Goal: Navigation & Orientation: Find specific page/section

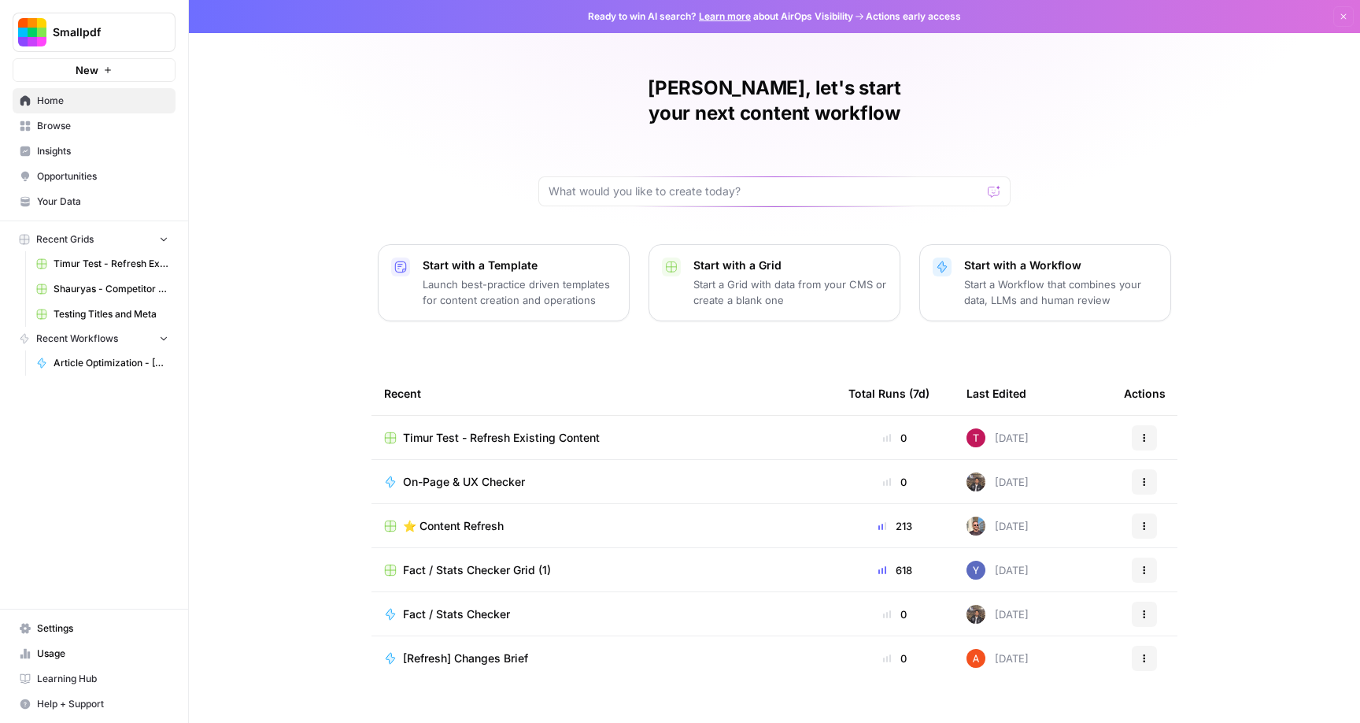
scroll to position [2, 0]
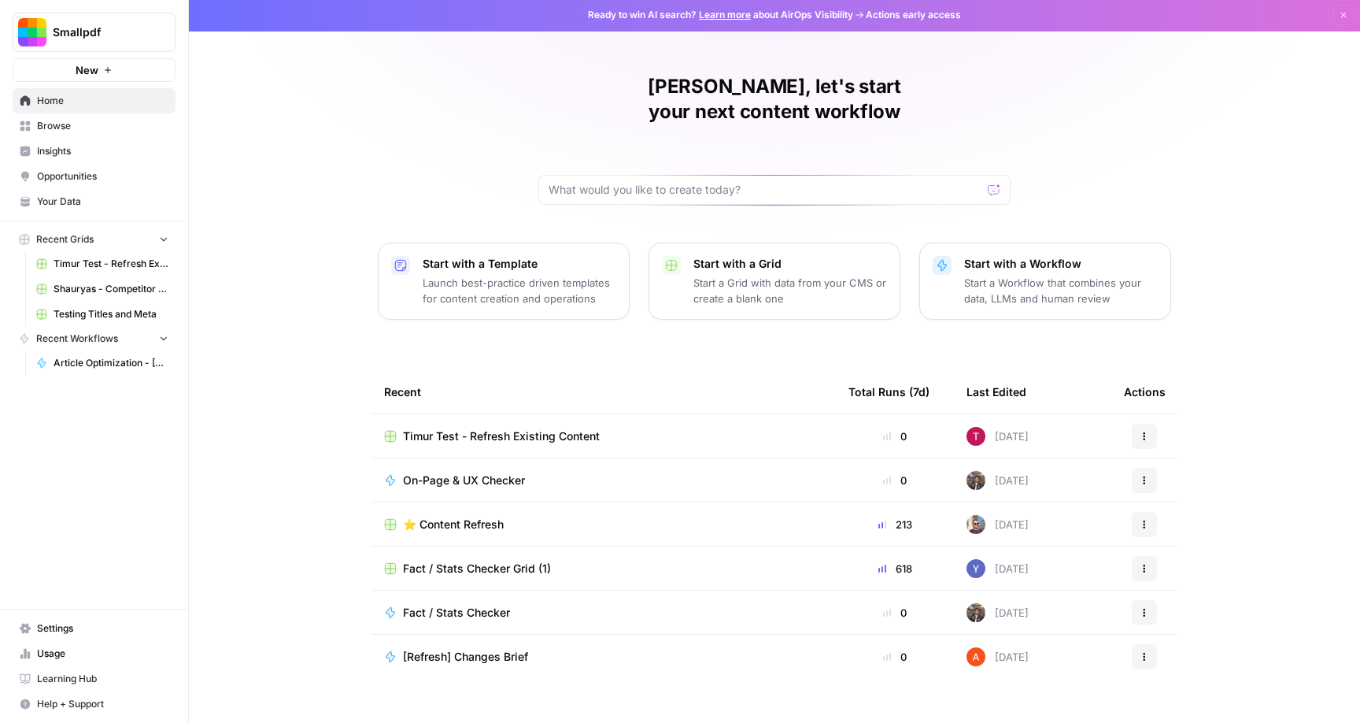
click at [63, 125] on span "Browse" at bounding box center [102, 126] width 131 height 14
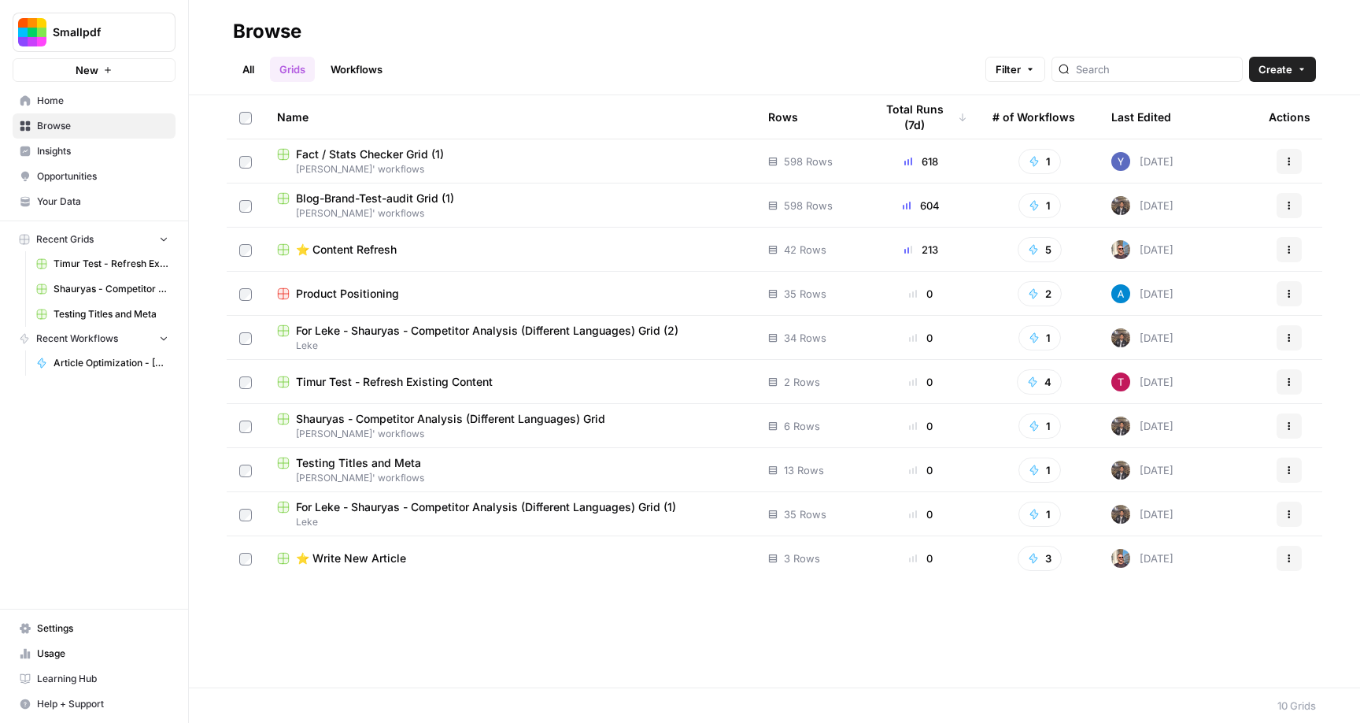
click at [250, 58] on link "All" at bounding box center [248, 69] width 31 height 25
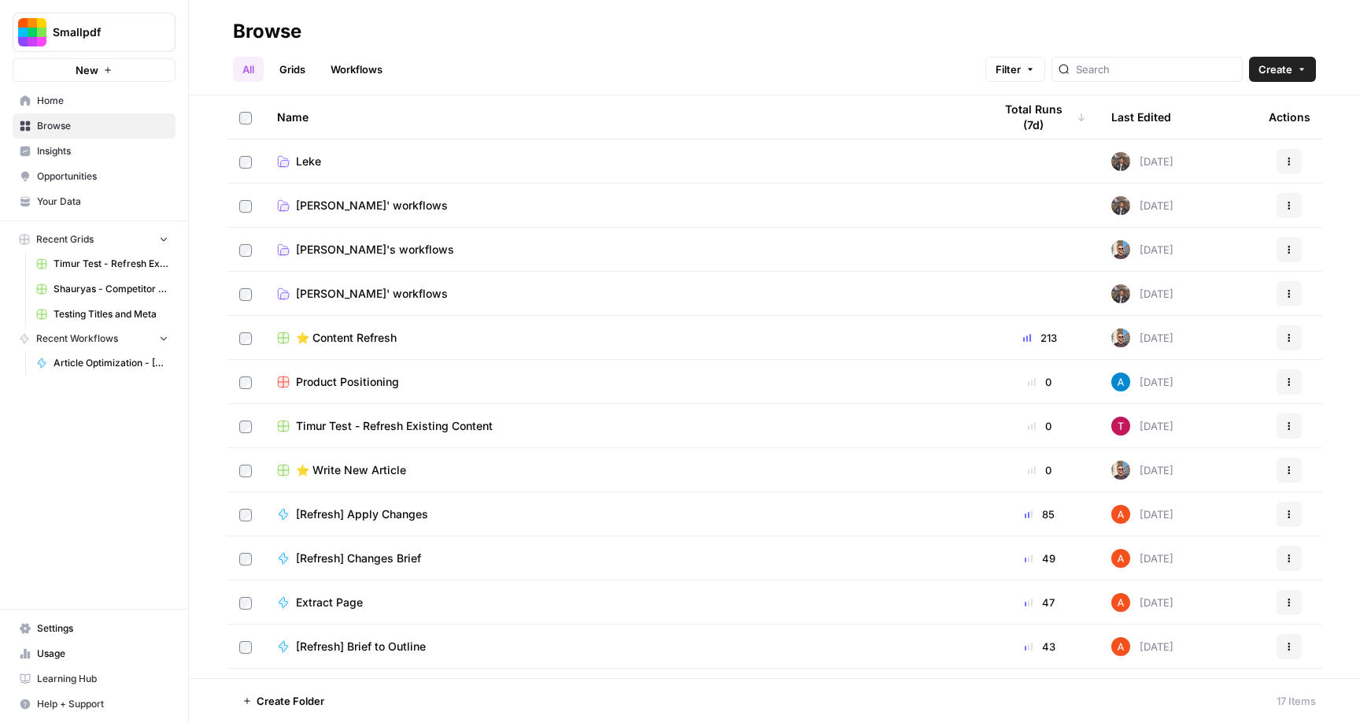
click at [334, 157] on link "Leke" at bounding box center [622, 162] width 691 height 16
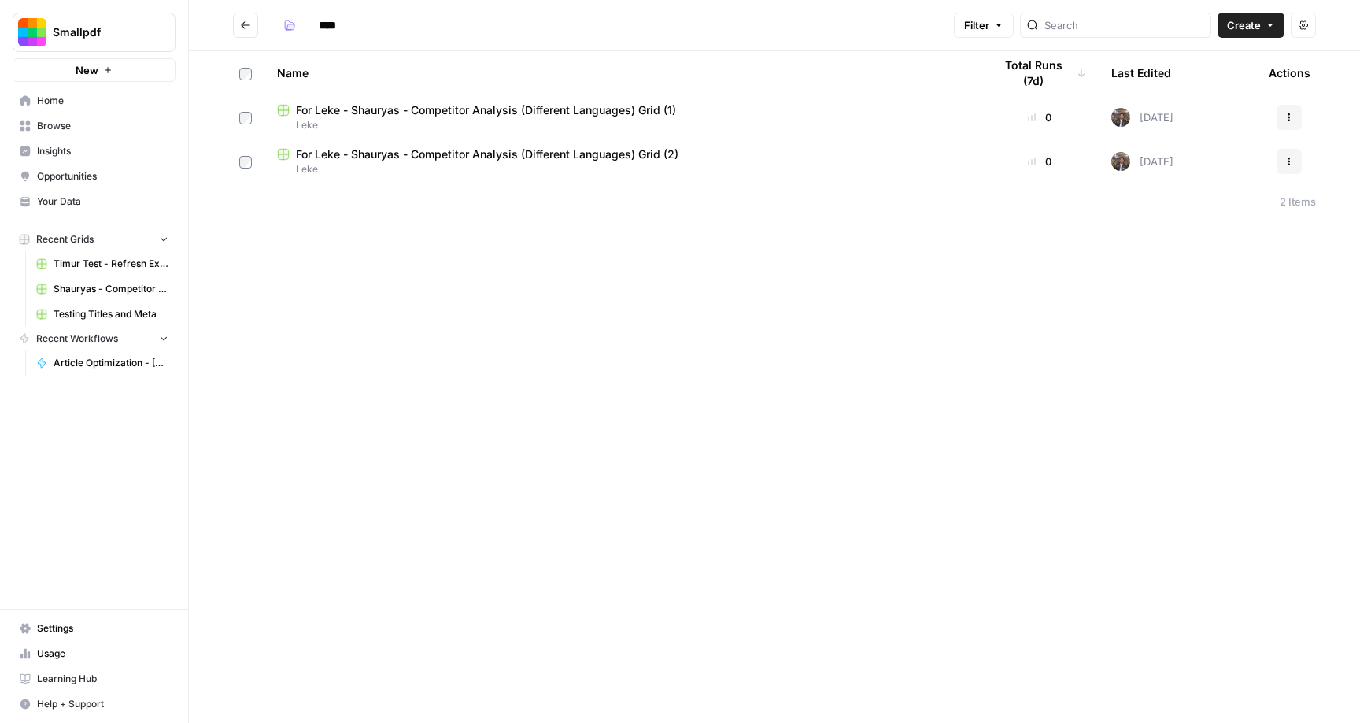
click at [544, 161] on span "For Leke - Shauryas - Competitor Analysis (Different Languages) Grid (2)" at bounding box center [487, 154] width 383 height 16
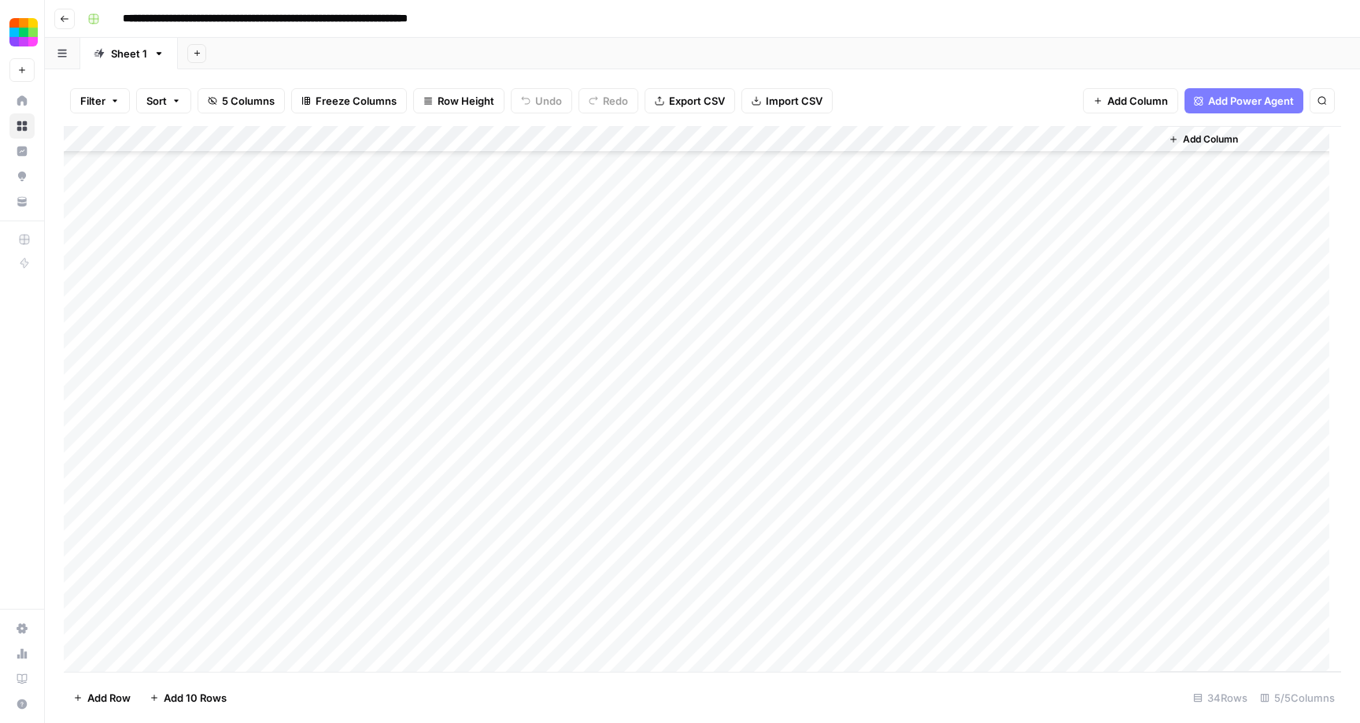
scroll to position [416, 0]
